Goal: Task Accomplishment & Management: Manage account settings

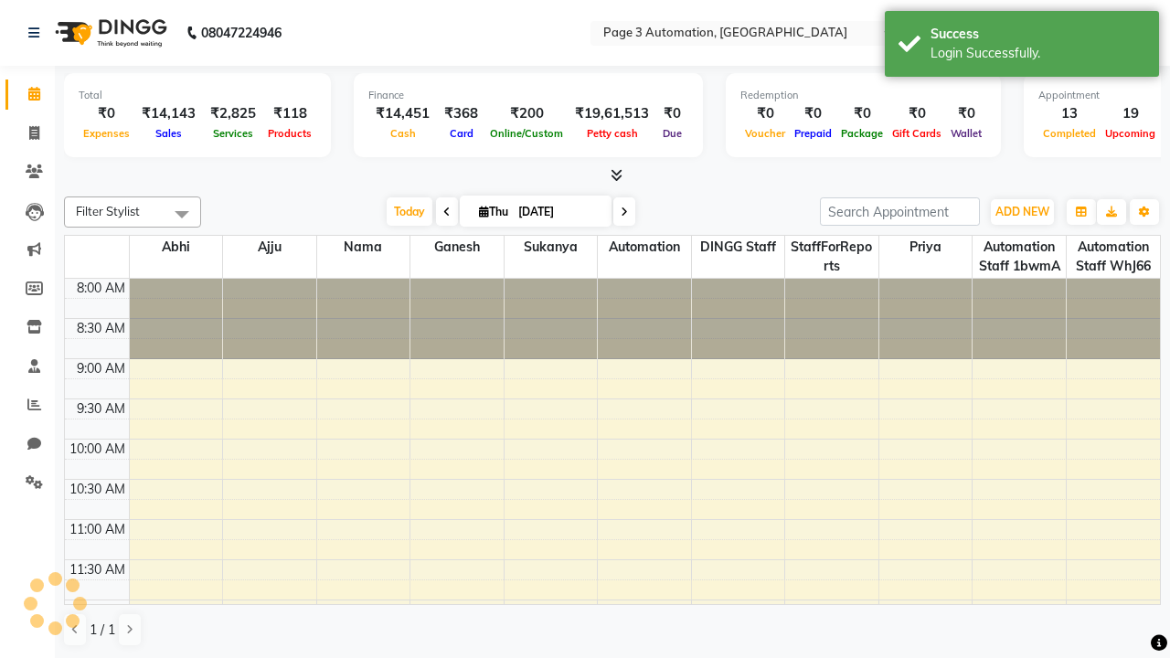
select select "en"
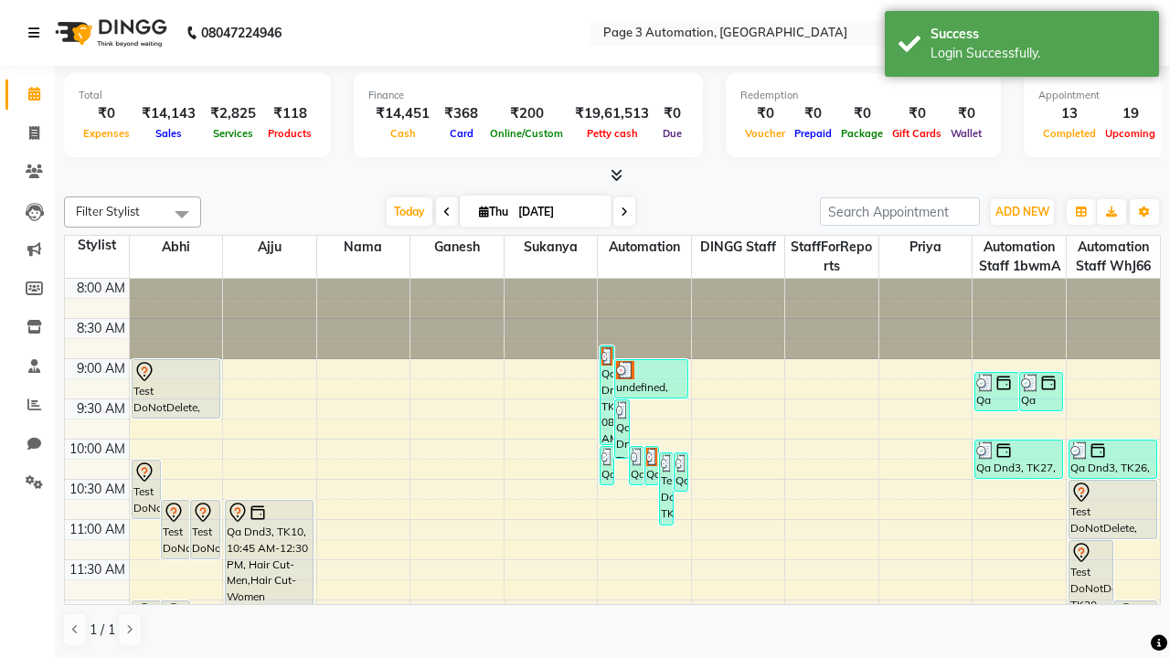
click at [37, 33] on icon at bounding box center [33, 33] width 11 height 13
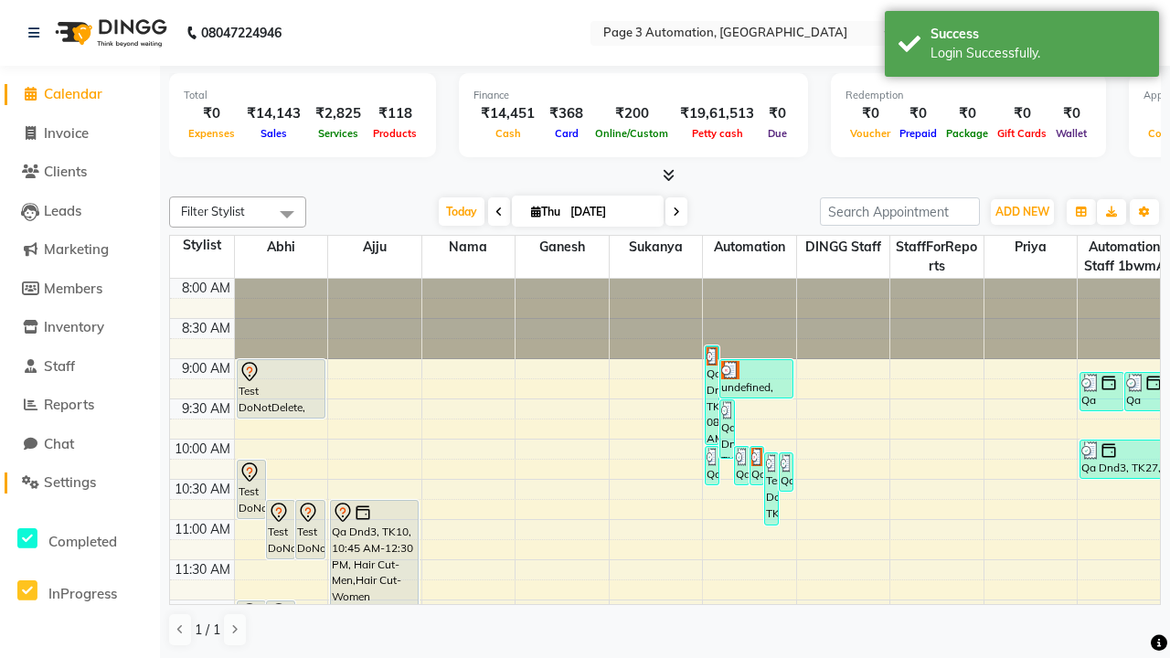
click at [80, 483] on span "Settings" at bounding box center [70, 482] width 52 height 17
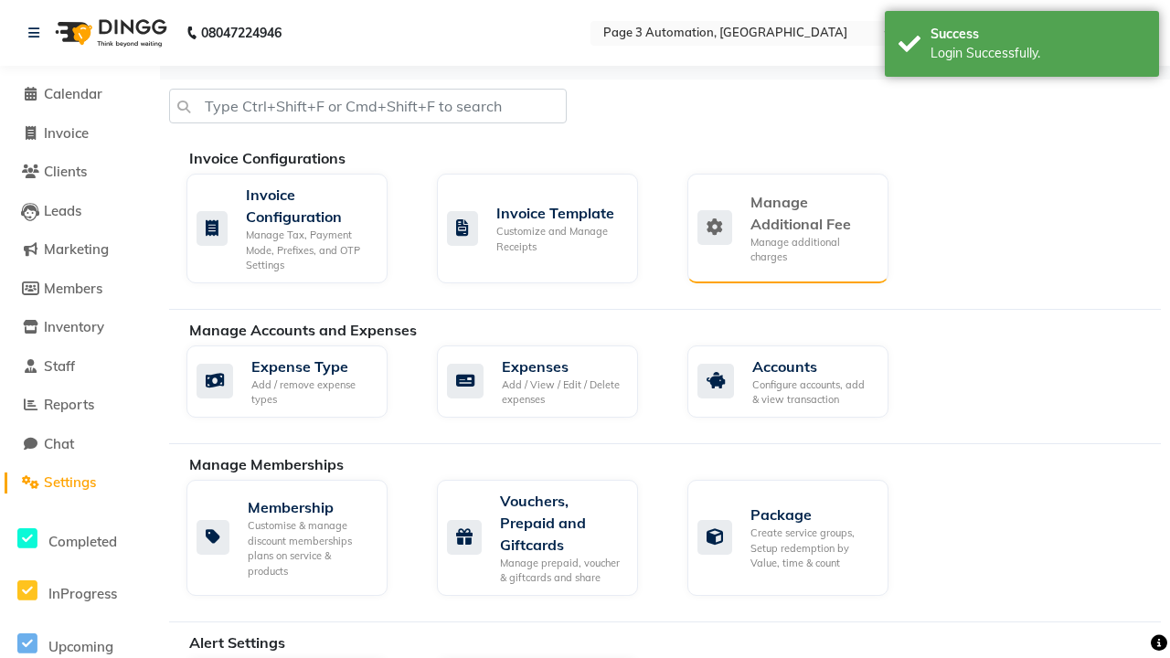
click at [787, 228] on div "Manage Additional Fee" at bounding box center [811, 213] width 123 height 44
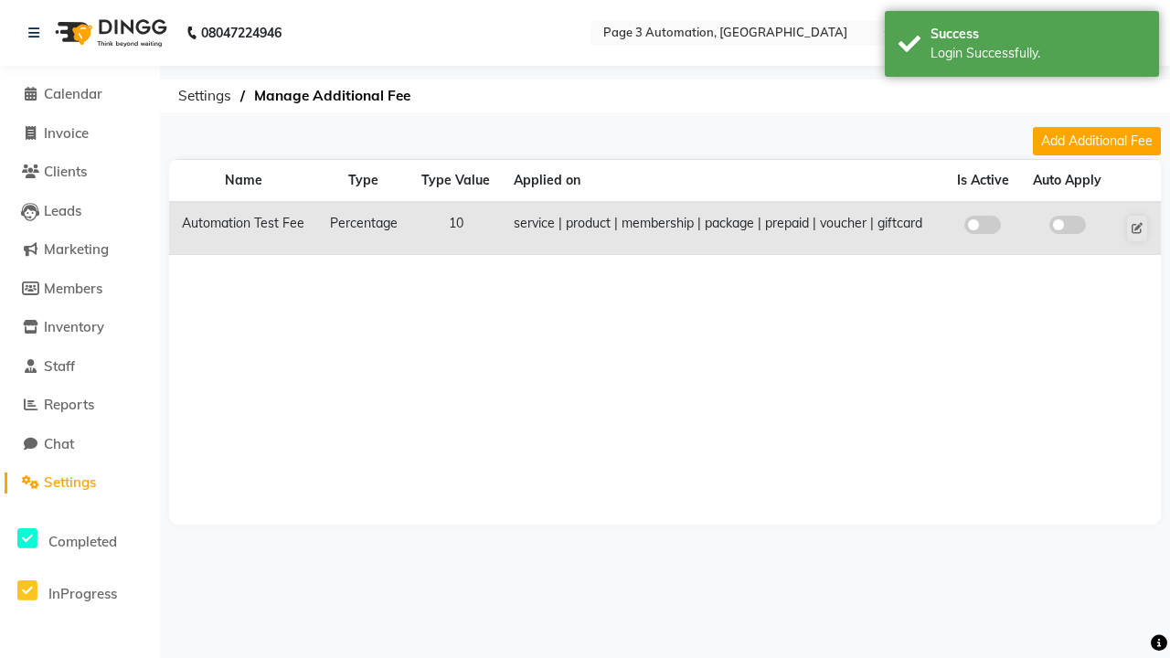
click at [983, 225] on span at bounding box center [982, 225] width 37 height 18
click at [983, 228] on input "checkbox" at bounding box center [983, 228] width 0 height 0
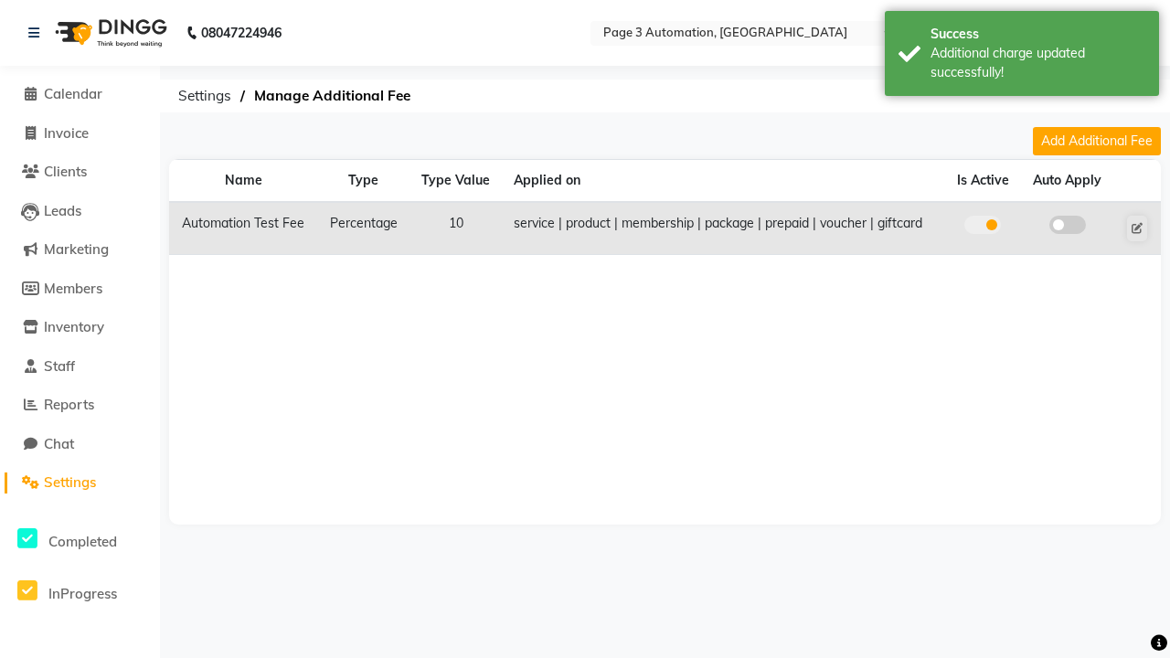
click at [1067, 225] on span at bounding box center [1067, 225] width 37 height 18
click at [1068, 228] on input "checkbox" at bounding box center [1068, 228] width 0 height 0
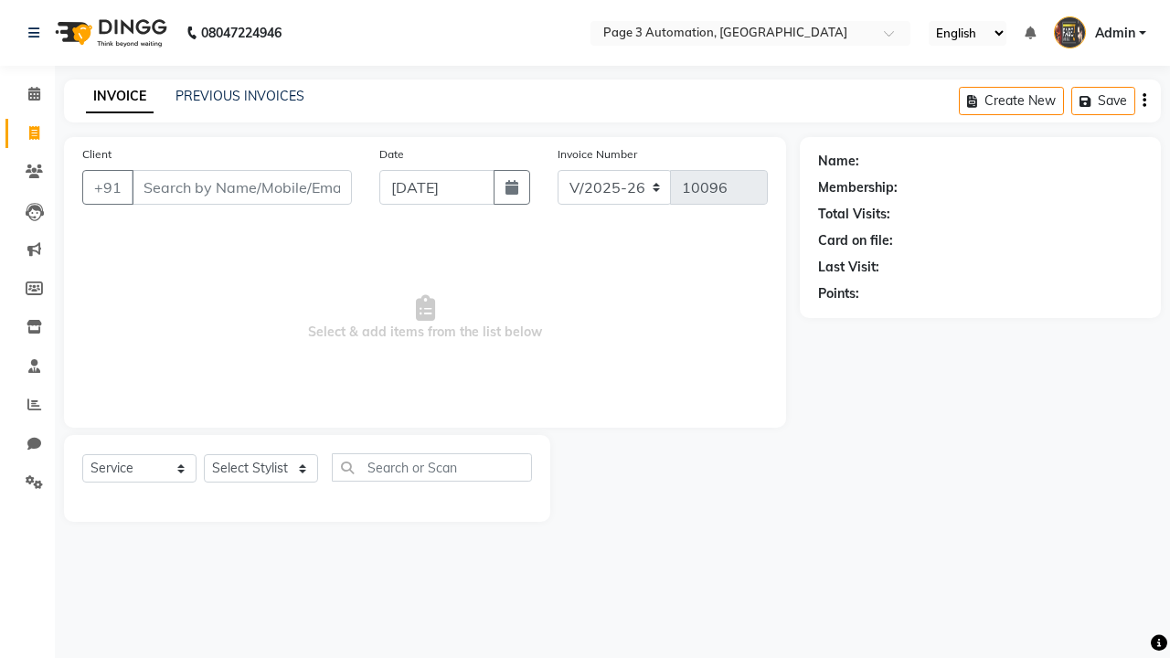
select select "2774"
select select "service"
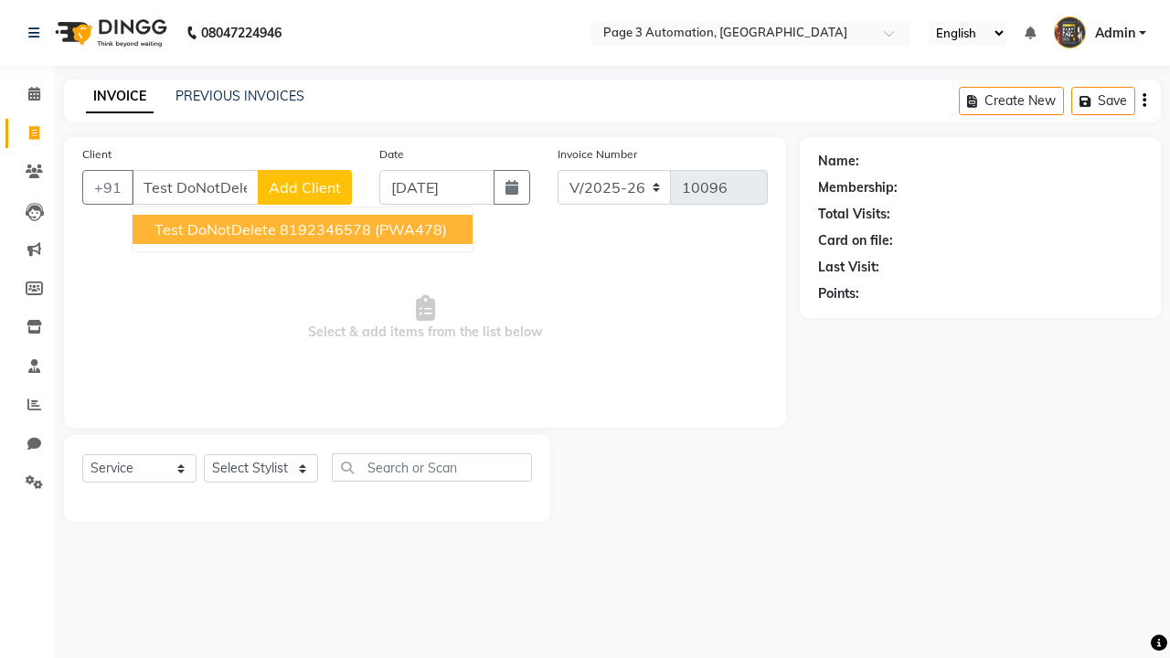
click at [304, 229] on ngb-highlight "8192346578" at bounding box center [325, 229] width 91 height 18
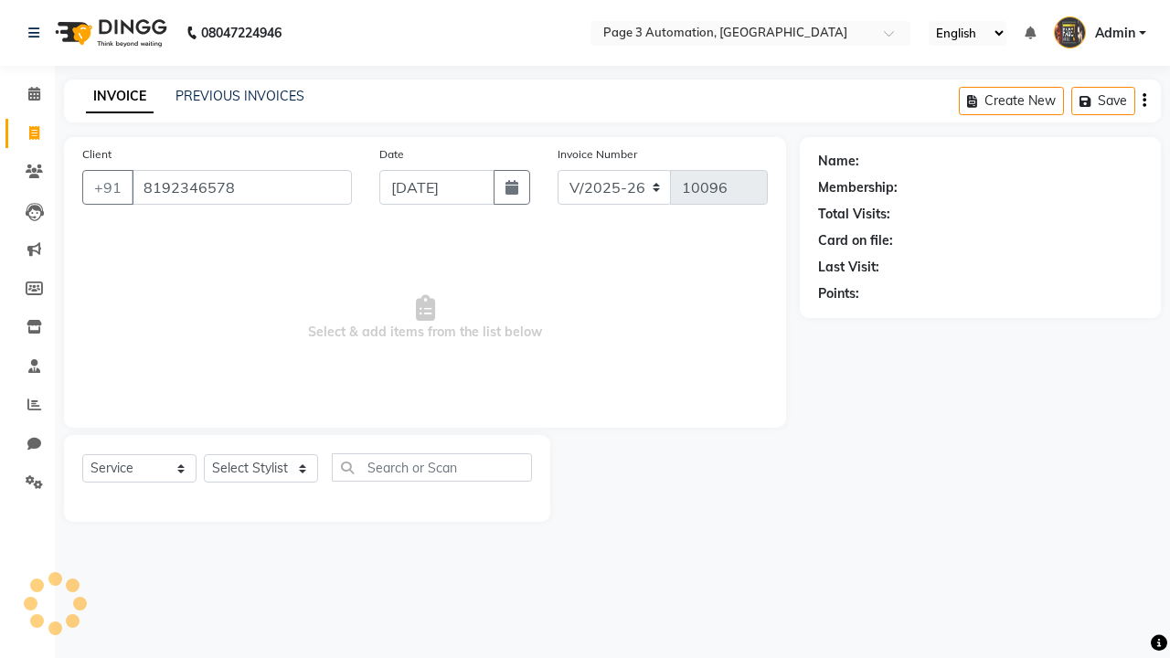
type input "8192346578"
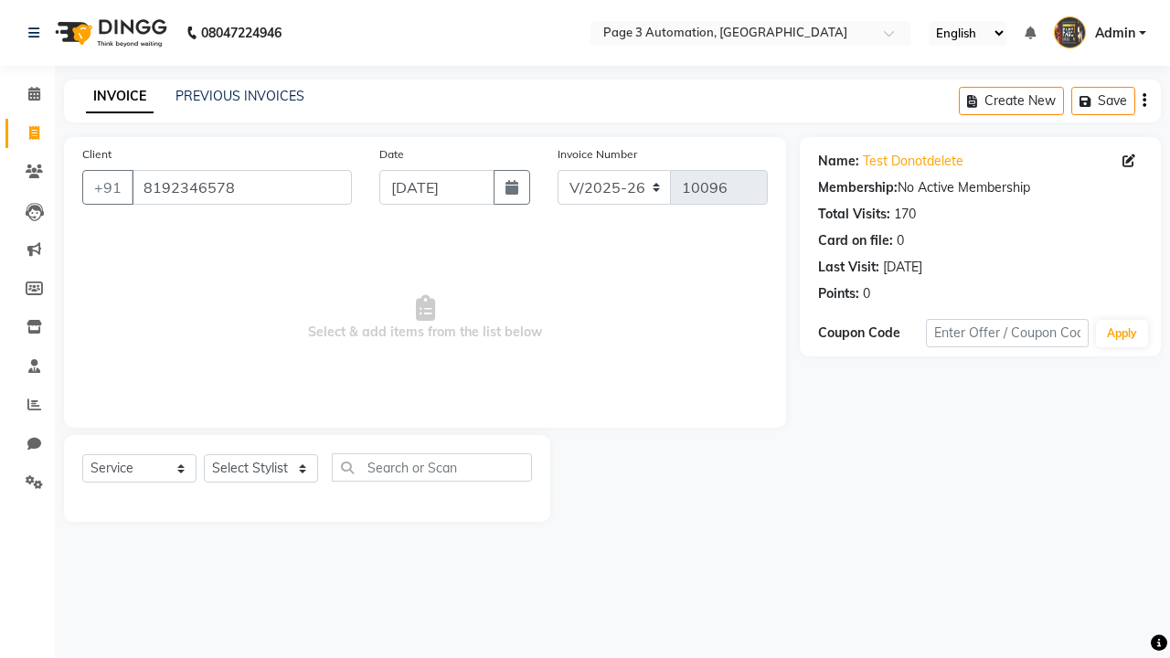
select select "71572"
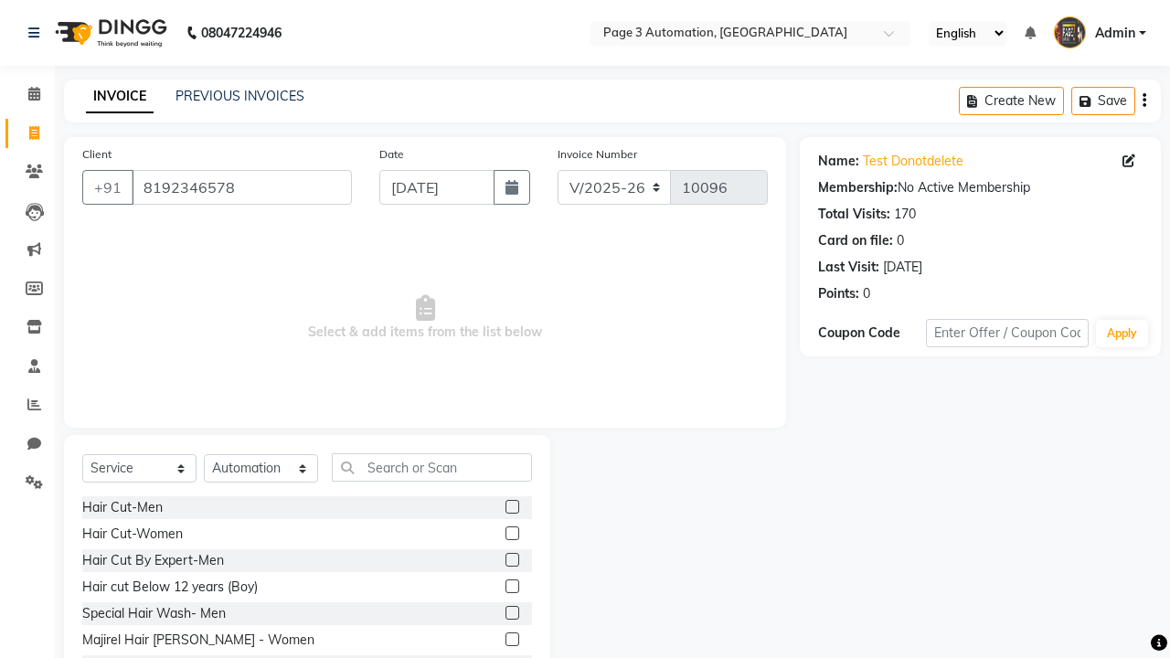
click at [511, 587] on label at bounding box center [513, 587] width 14 height 14
click at [511, 587] on input "checkbox" at bounding box center [512, 587] width 12 height 12
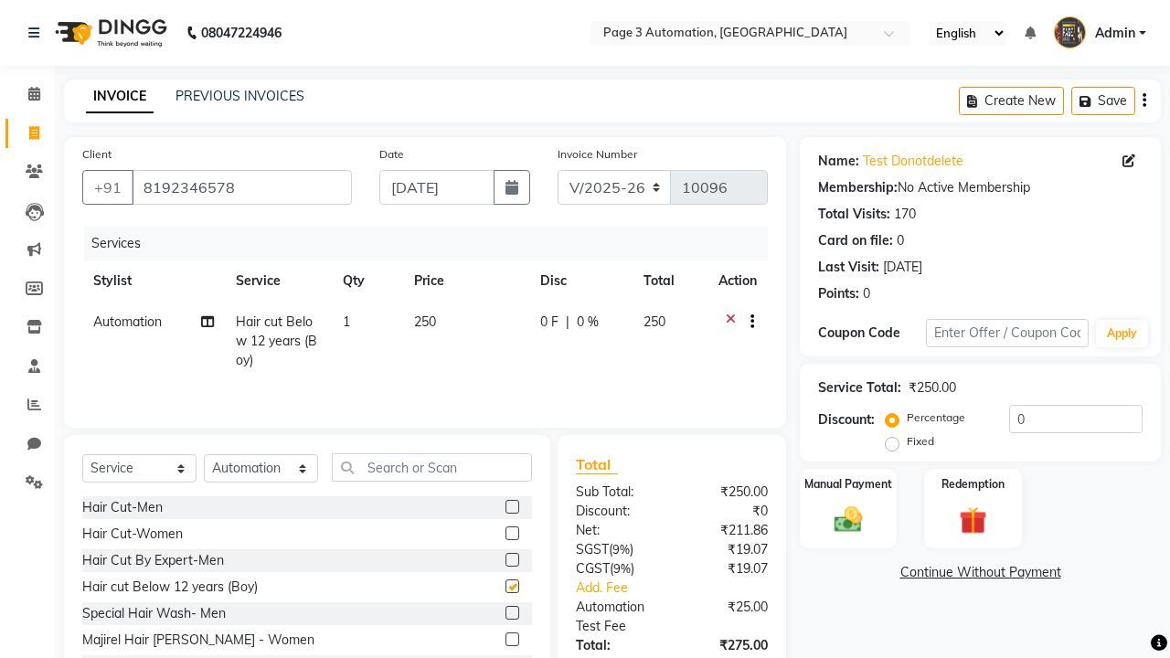
checkbox input "false"
click at [37, 33] on icon at bounding box center [33, 33] width 11 height 13
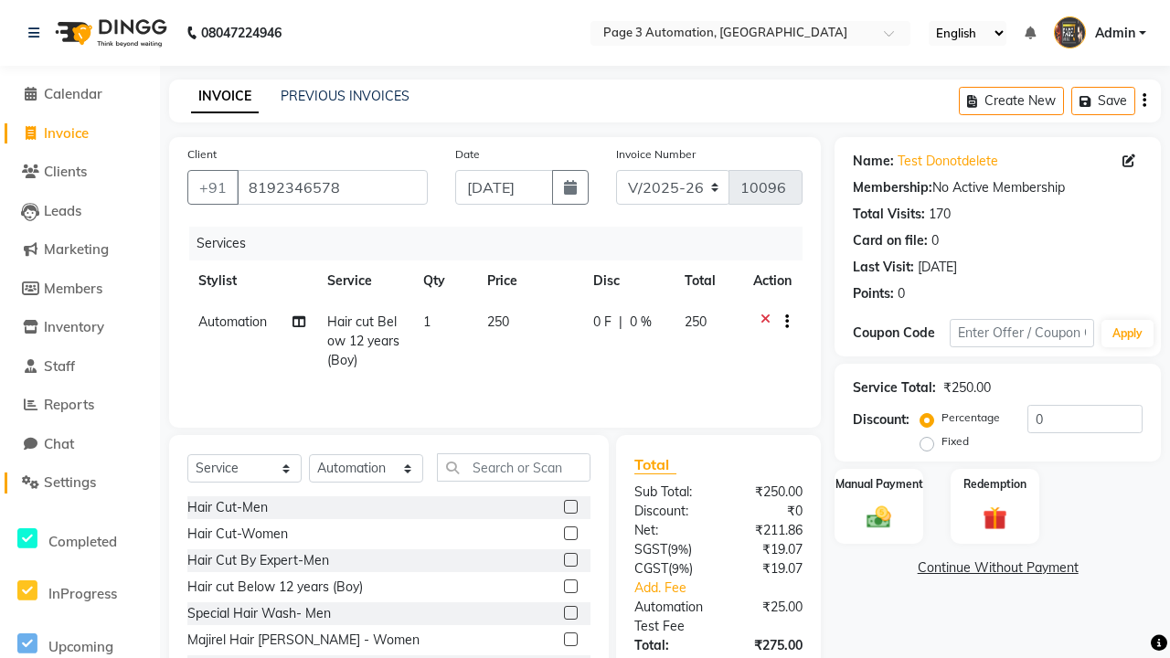
click at [80, 483] on span "Settings" at bounding box center [70, 482] width 52 height 17
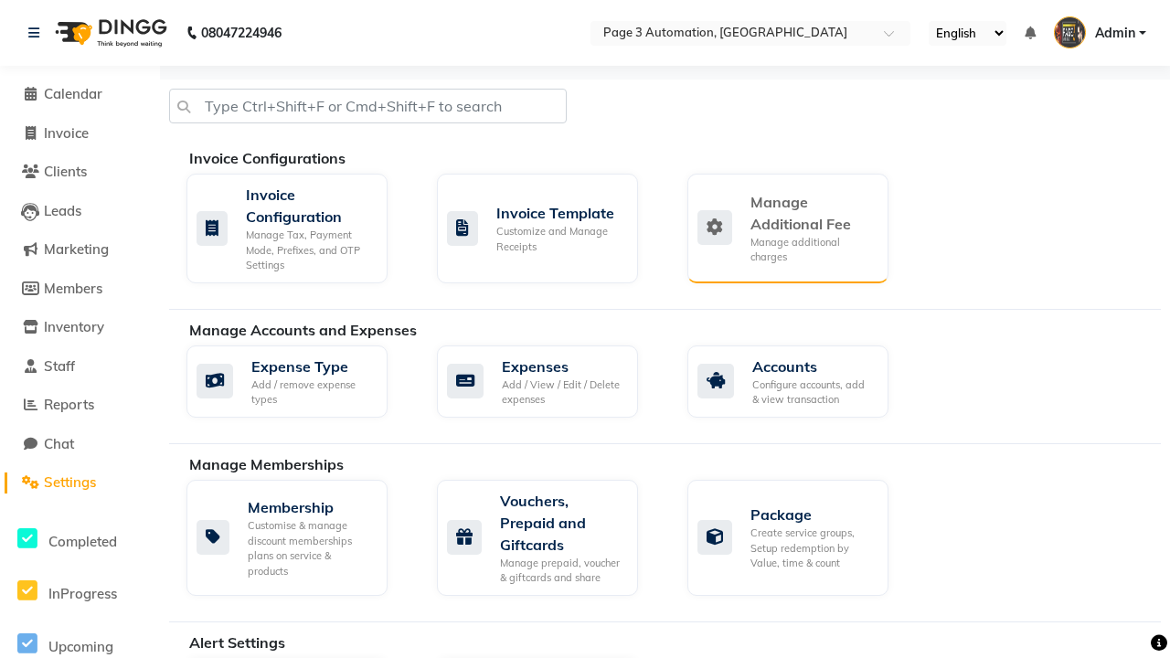
click at [787, 228] on div "Manage Additional Fee" at bounding box center [811, 213] width 123 height 44
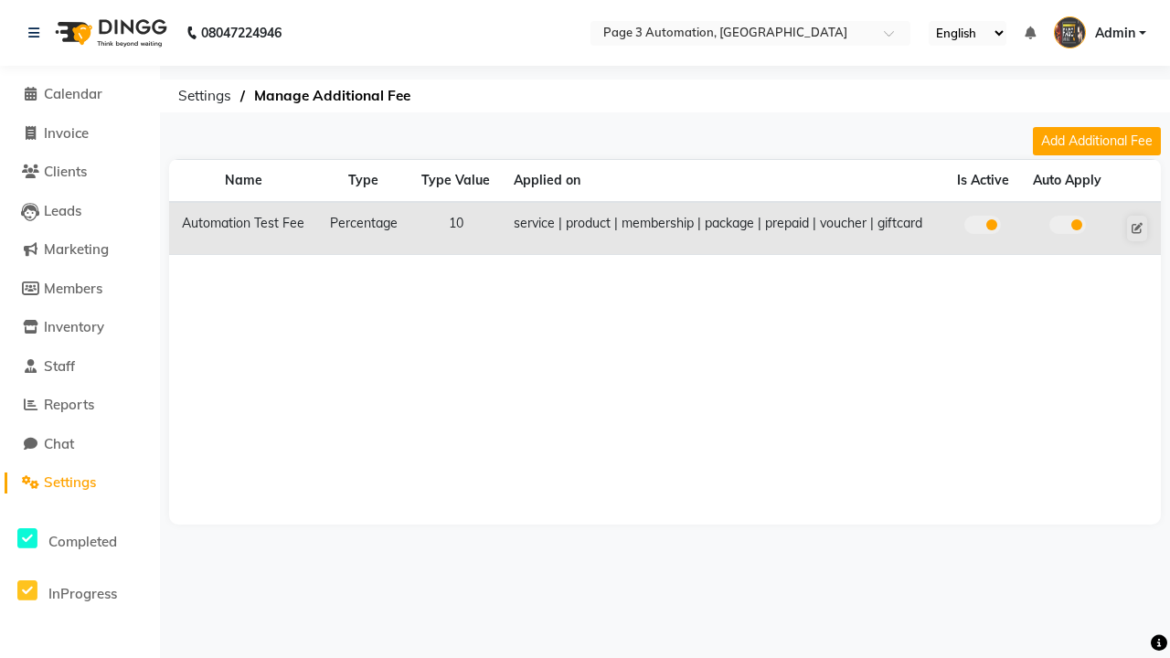
click at [983, 225] on span at bounding box center [982, 225] width 37 height 18
click at [983, 228] on input "checkbox" at bounding box center [983, 228] width 0 height 0
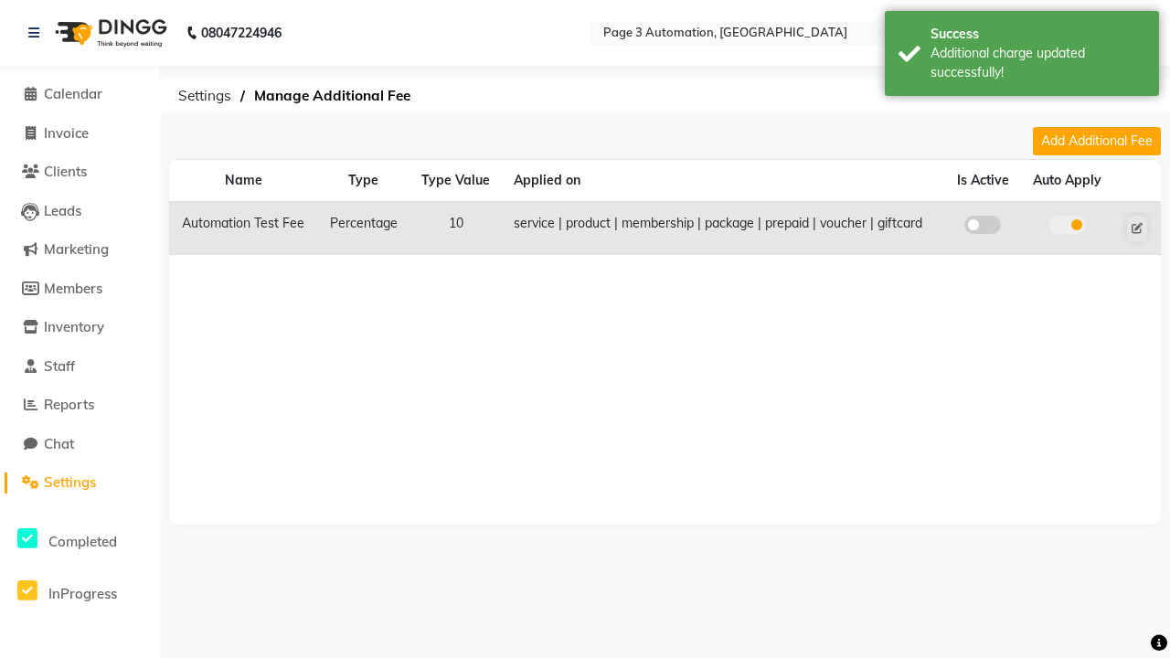
click at [1067, 225] on span at bounding box center [1067, 225] width 37 height 18
click at [1068, 228] on input "checkbox" at bounding box center [1068, 228] width 0 height 0
